Goal: Information Seeking & Learning: Learn about a topic

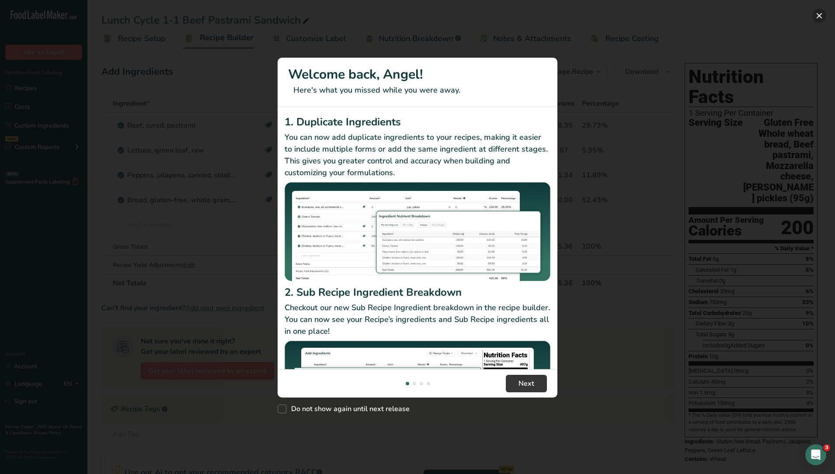
click at [815, 14] on button "New Features" at bounding box center [819, 16] width 14 height 14
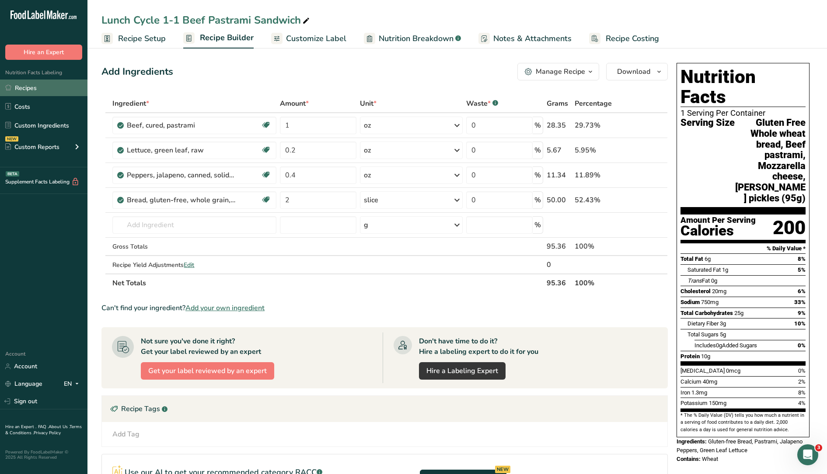
click at [29, 90] on link "Recipes" at bounding box center [43, 88] width 87 height 17
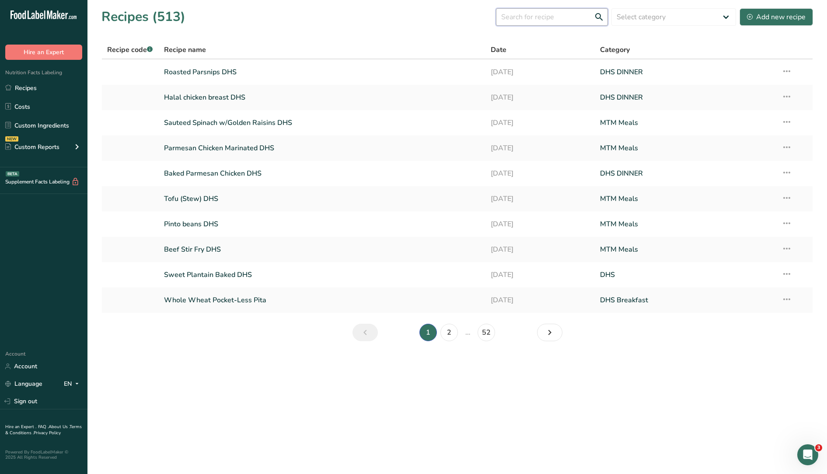
click at [523, 18] on input "text" at bounding box center [552, 16] width 112 height 17
click at [544, 14] on input "text" at bounding box center [552, 16] width 112 height 17
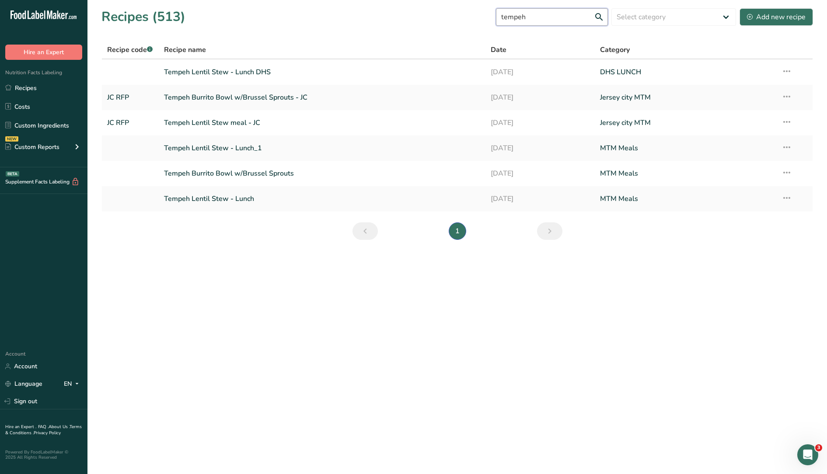
type input "tempeh"
click at [646, 316] on main "Recipes (513) tempeh Select category All Baked Goods [GEOGRAPHIC_DATA] Breakfas…" at bounding box center [413, 237] width 827 height 474
click at [45, 87] on link "Recipes" at bounding box center [43, 88] width 87 height 17
click at [306, 315] on main "Recipes (513) tempeh Select category All Baked Goods [GEOGRAPHIC_DATA] Breakfas…" at bounding box center [413, 237] width 827 height 474
